Goal: Transaction & Acquisition: Purchase product/service

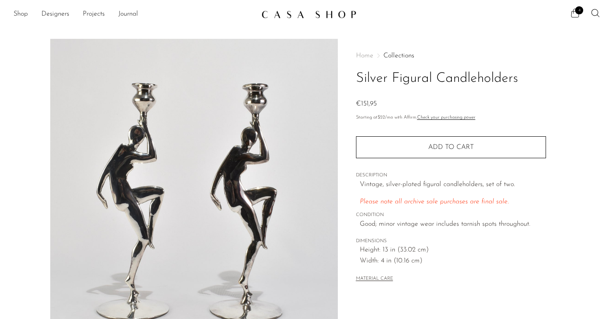
click at [574, 15] on icon at bounding box center [575, 13] width 10 height 10
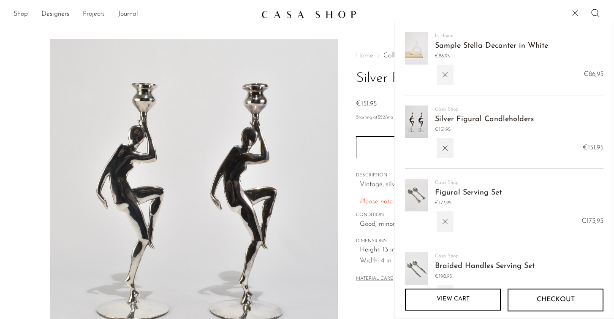
click at [453, 74] on button "button" at bounding box center [445, 75] width 17 height 20
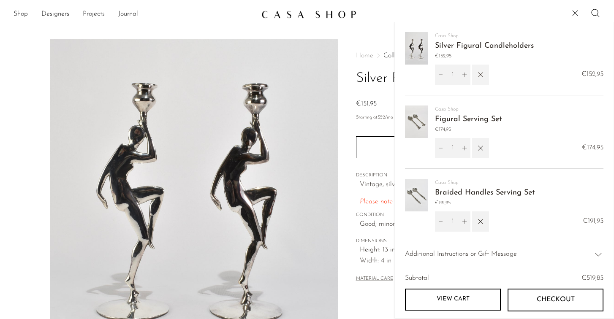
click at [483, 76] on icon "button" at bounding box center [480, 74] width 9 height 9
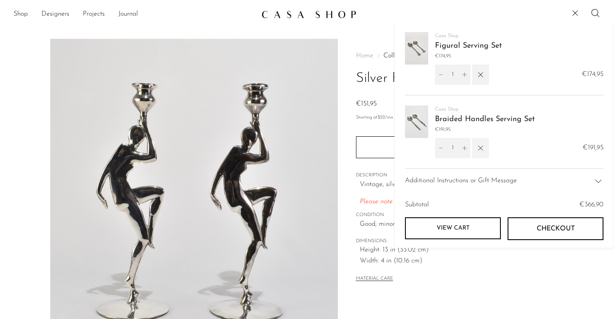
click at [487, 151] on button "button" at bounding box center [480, 148] width 17 height 20
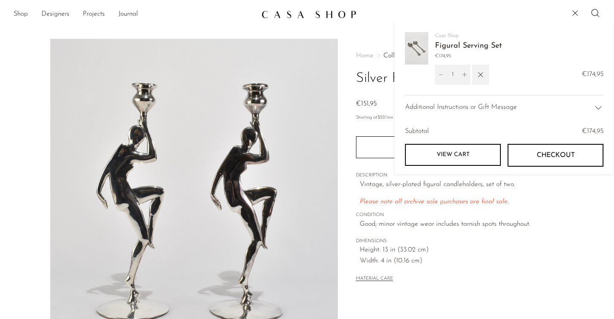
click at [485, 109] on span "Additional Instructions or Gift Message" at bounding box center [461, 107] width 112 height 11
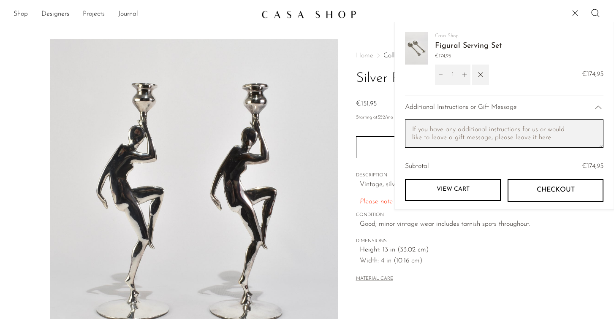
click at [533, 137] on textarea "Cart note" at bounding box center [504, 134] width 199 height 28
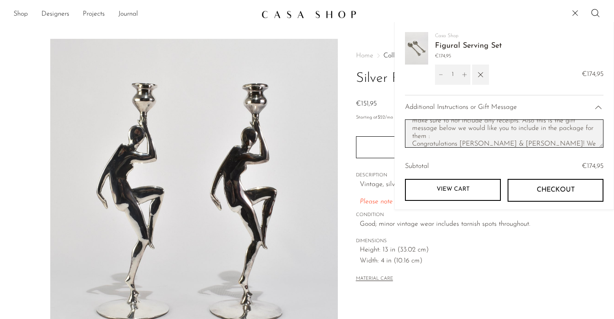
scroll to position [25, 0]
click at [482, 142] on textarea "This is a present for our friends that recently got married. Please make sure t…" at bounding box center [504, 134] width 199 height 28
click at [516, 144] on textarea "This is a present for our friends that recently got married. Please make sure t…" at bounding box center [504, 134] width 199 height 28
click at [483, 139] on textarea "This is a present for our friends that recently got married. Please make sure t…" at bounding box center [504, 134] width 199 height 28
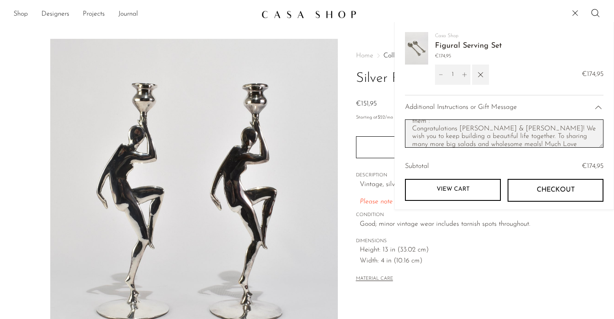
scroll to position [32, 0]
type textarea "This is a present for our friends that recently got married. Please make sure t…"
